Goal: Task Accomplishment & Management: Manage account settings

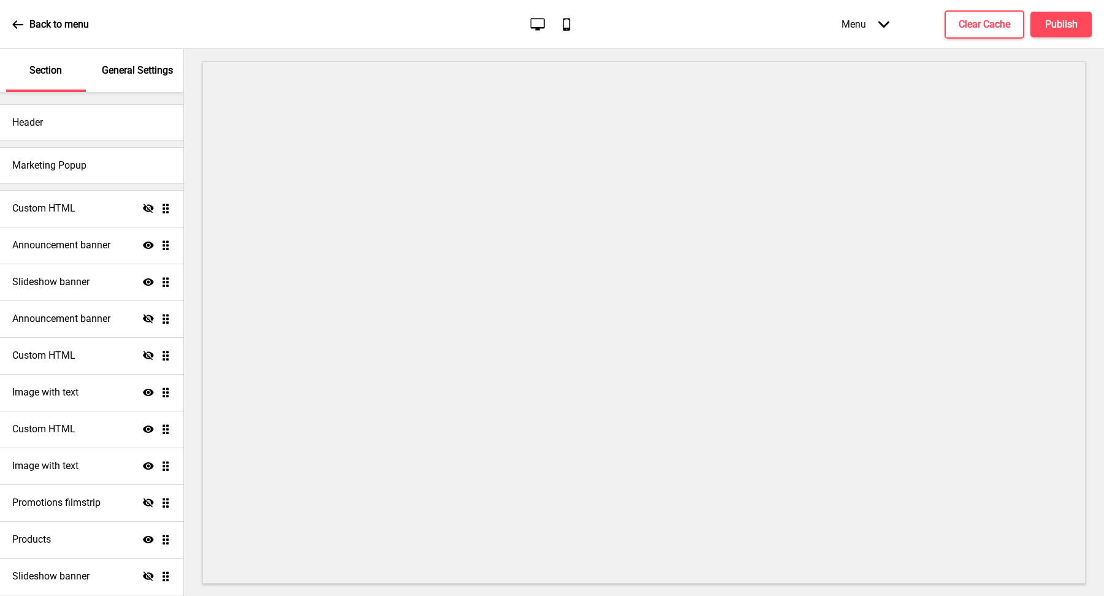
click at [128, 55] on div "General Settings" at bounding box center [138, 70] width 80 height 43
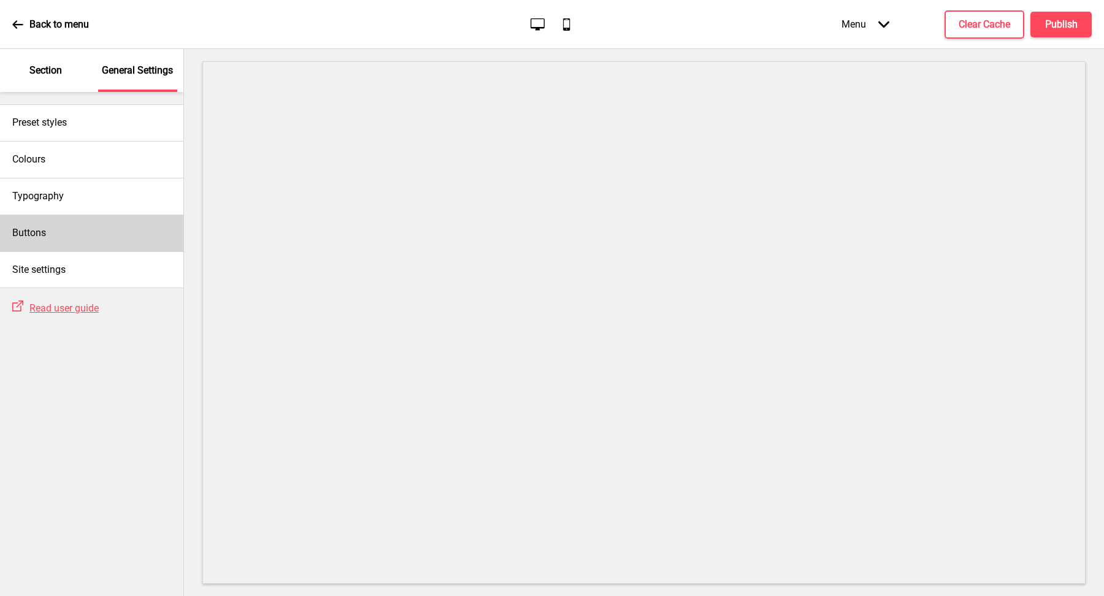
click at [105, 230] on div "Buttons" at bounding box center [91, 233] width 183 height 37
select select "square"
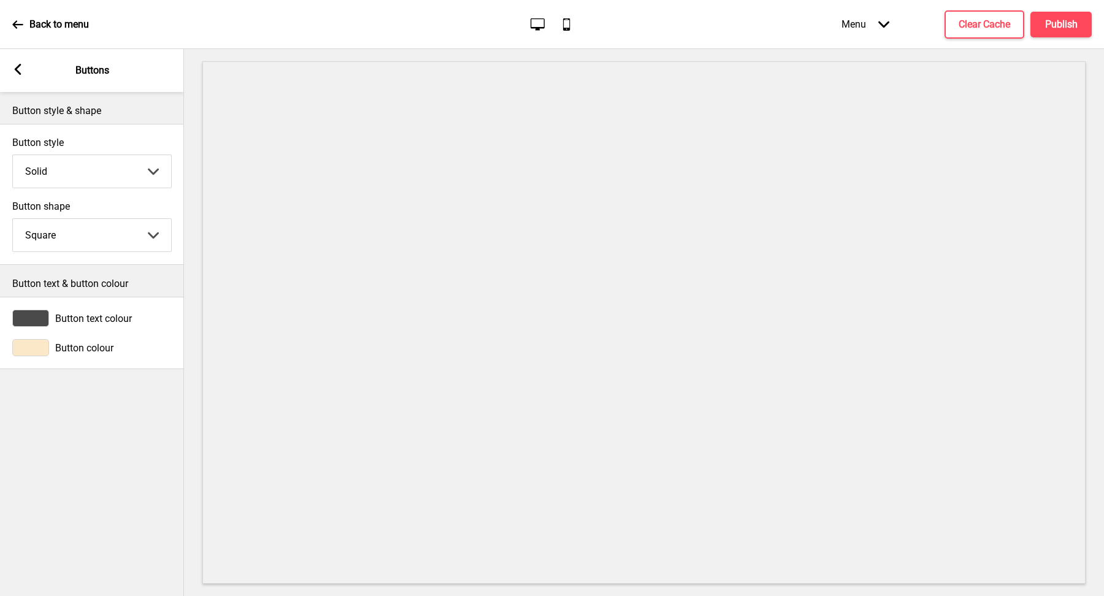
click at [43, 345] on div at bounding box center [30, 347] width 37 height 17
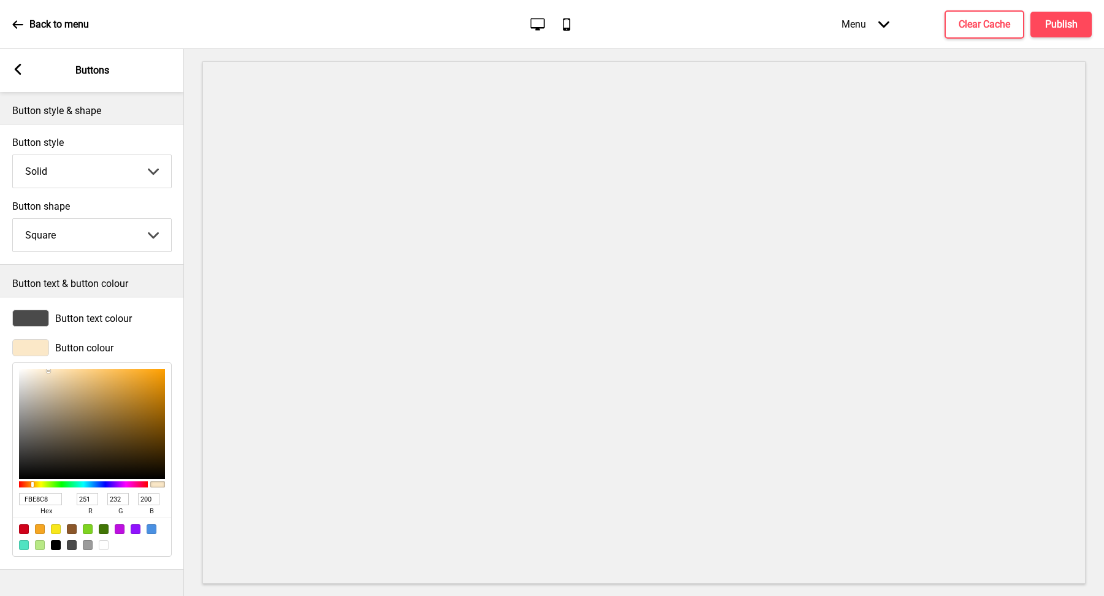
type input "F4DEBA"
type input "244"
type input "222"
type input "186"
click at [53, 373] on div at bounding box center [92, 424] width 146 height 110
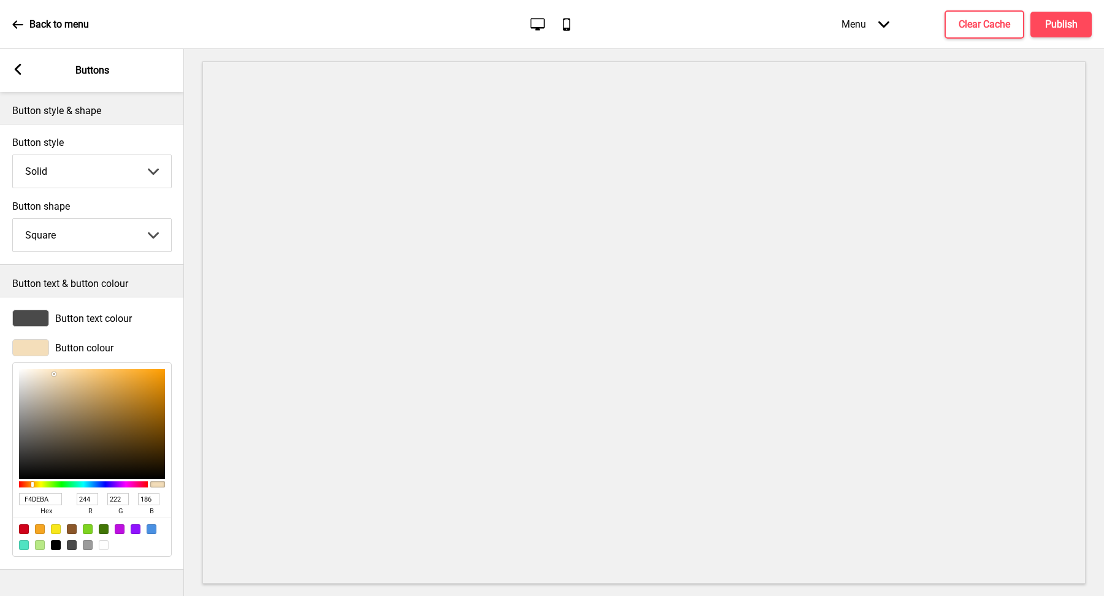
type input "E8D0AA"
type input "232"
type input "208"
type input "170"
click at [58, 378] on div at bounding box center [92, 424] width 146 height 110
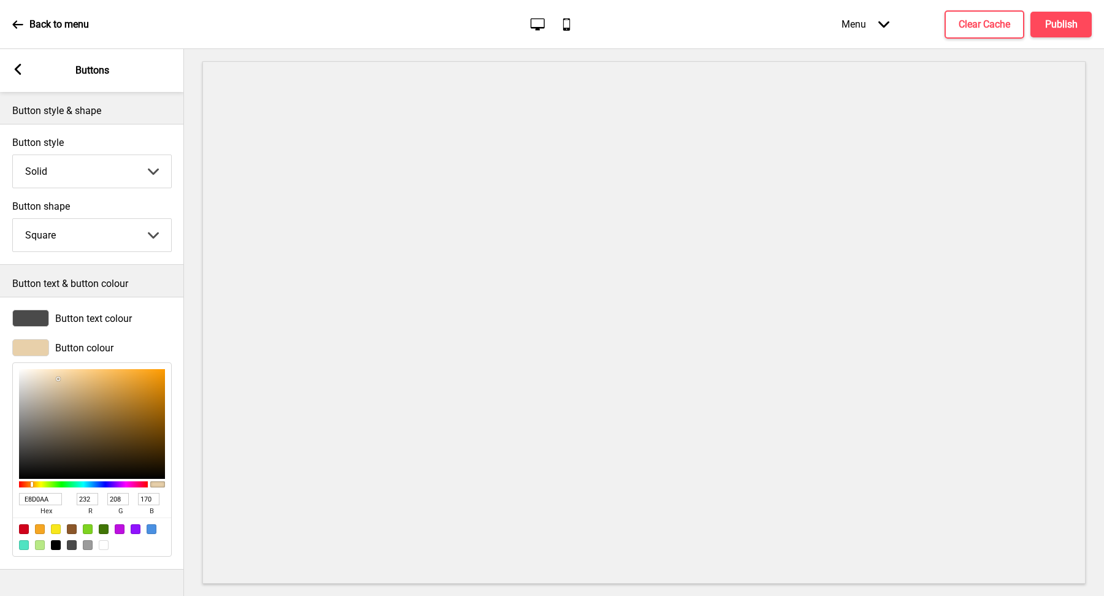
type input "DBC299"
type input "219"
type input "194"
type input "153"
click at [63, 383] on div at bounding box center [92, 424] width 146 height 110
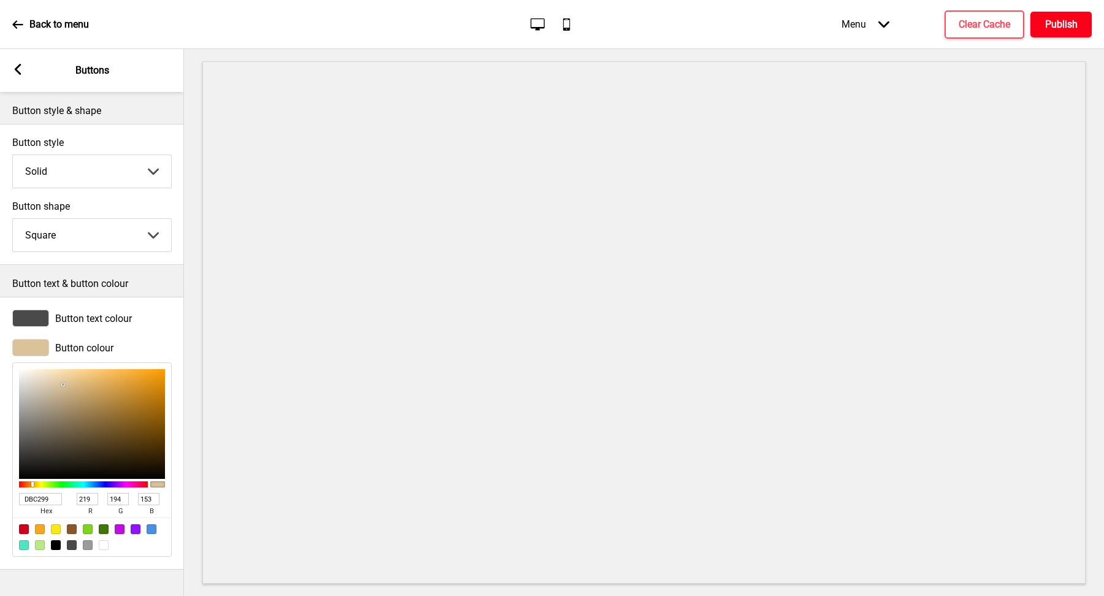
click at [1059, 23] on h4 "Publish" at bounding box center [1061, 24] width 33 height 13
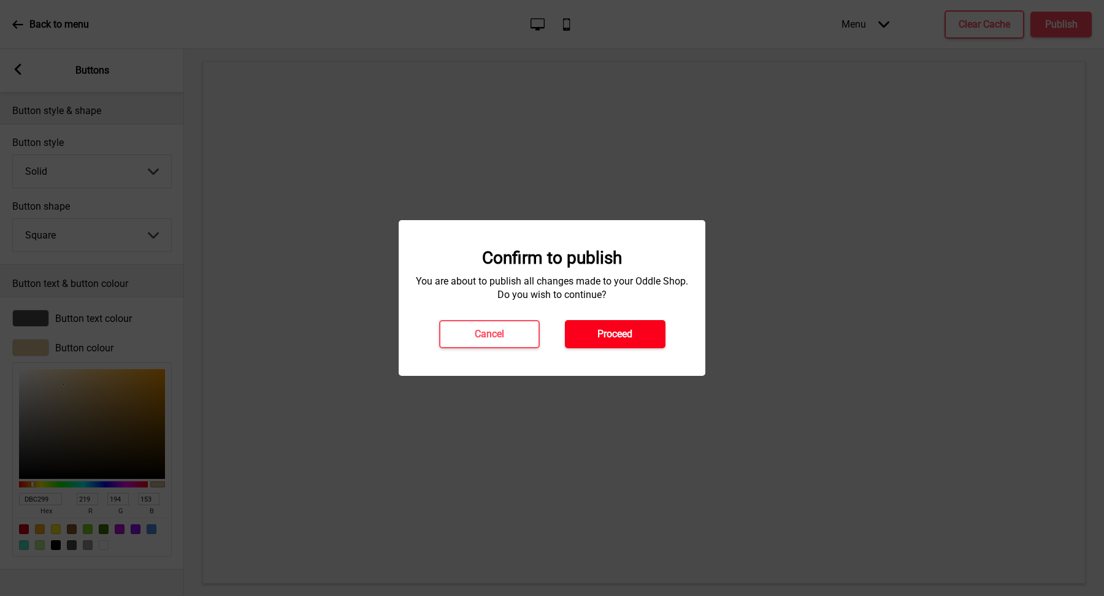
click at [636, 333] on button "Proceed" at bounding box center [615, 334] width 101 height 28
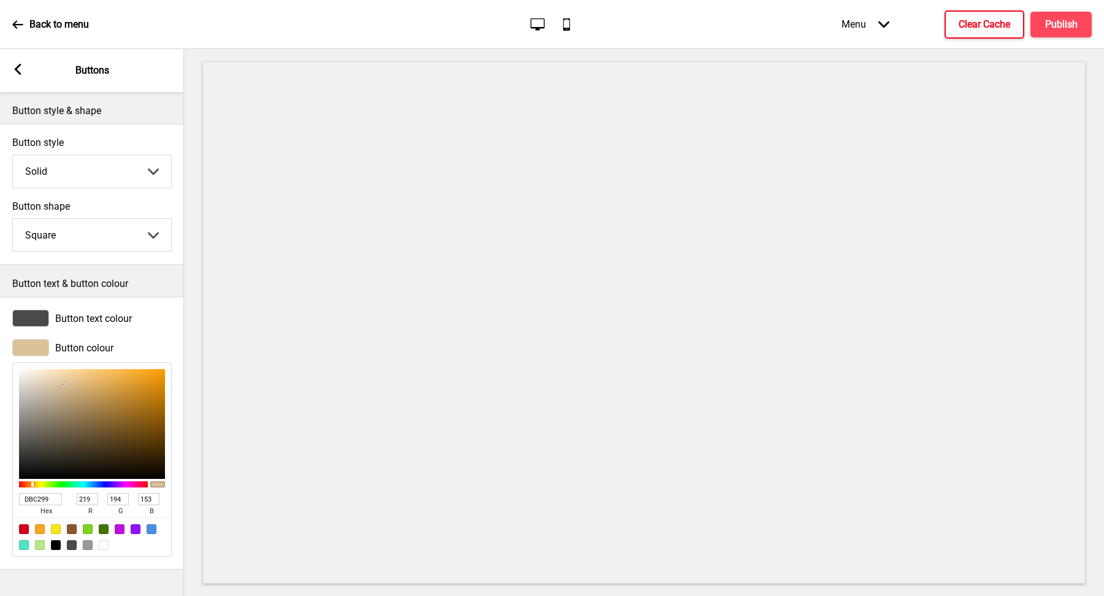
click at [956, 33] on button "Clear Cache" at bounding box center [985, 24] width 80 height 28
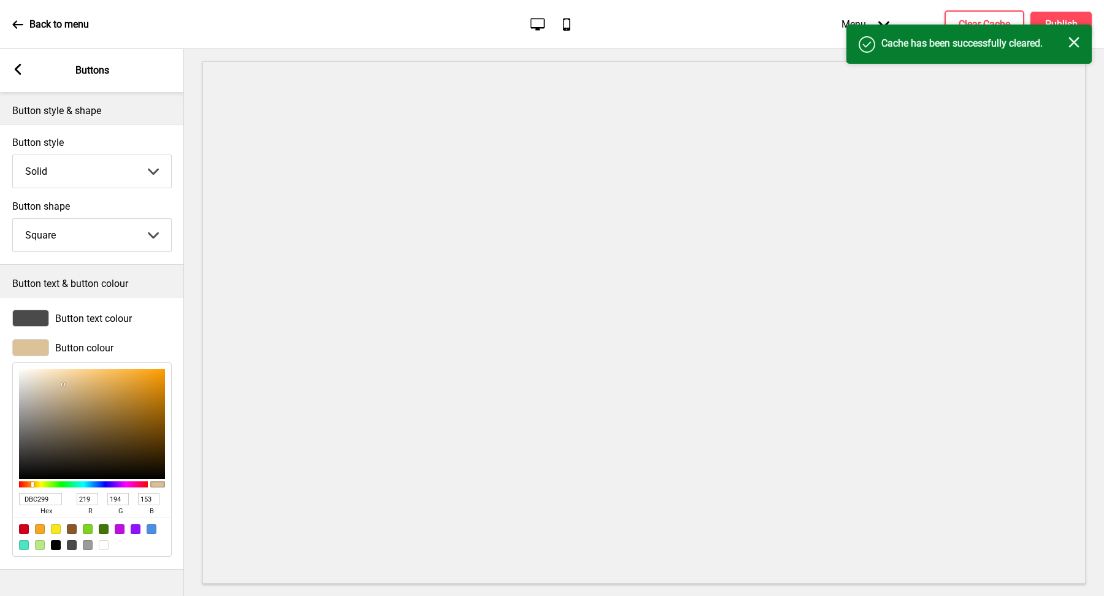
click at [1078, 39] on rect at bounding box center [1073, 42] width 11 height 11
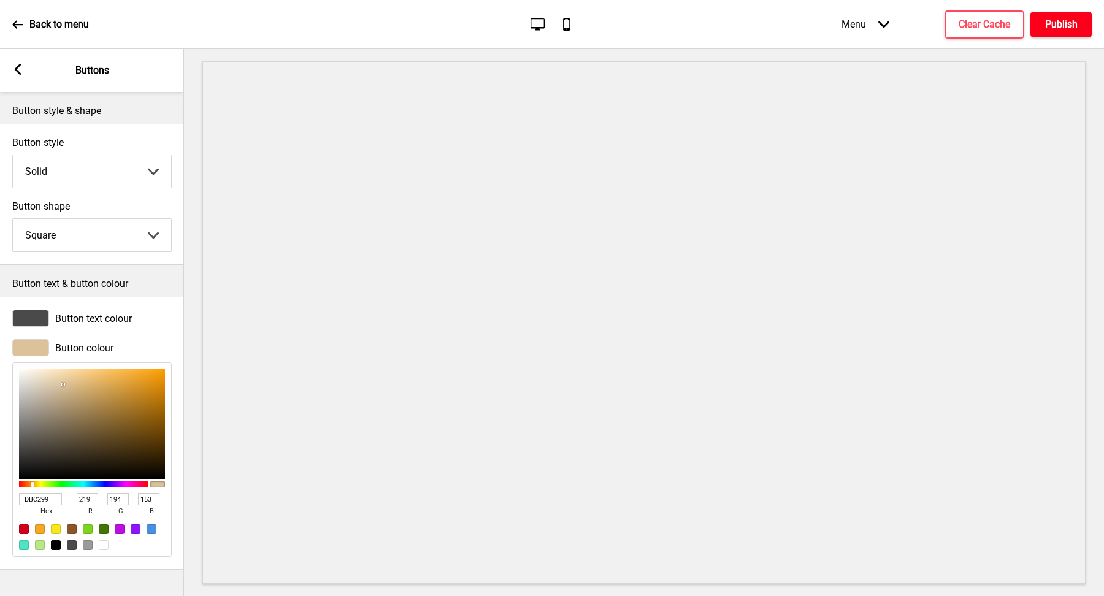
click at [1062, 30] on h4 "Publish" at bounding box center [1061, 24] width 33 height 13
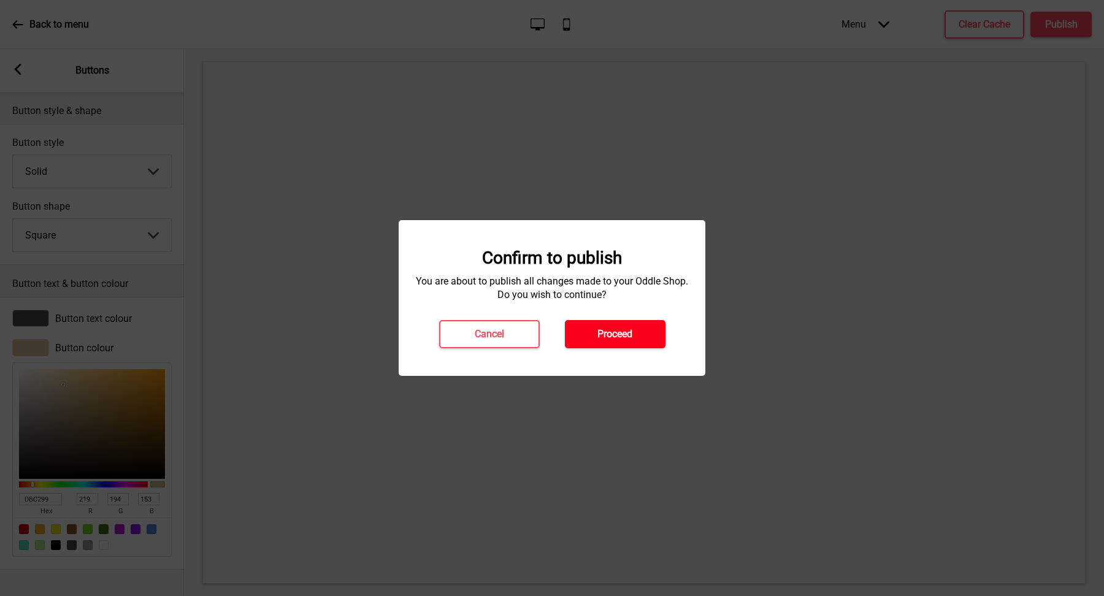
click at [620, 328] on h4 "Proceed" at bounding box center [614, 334] width 35 height 13
